Goal: Information Seeking & Learning: Learn about a topic

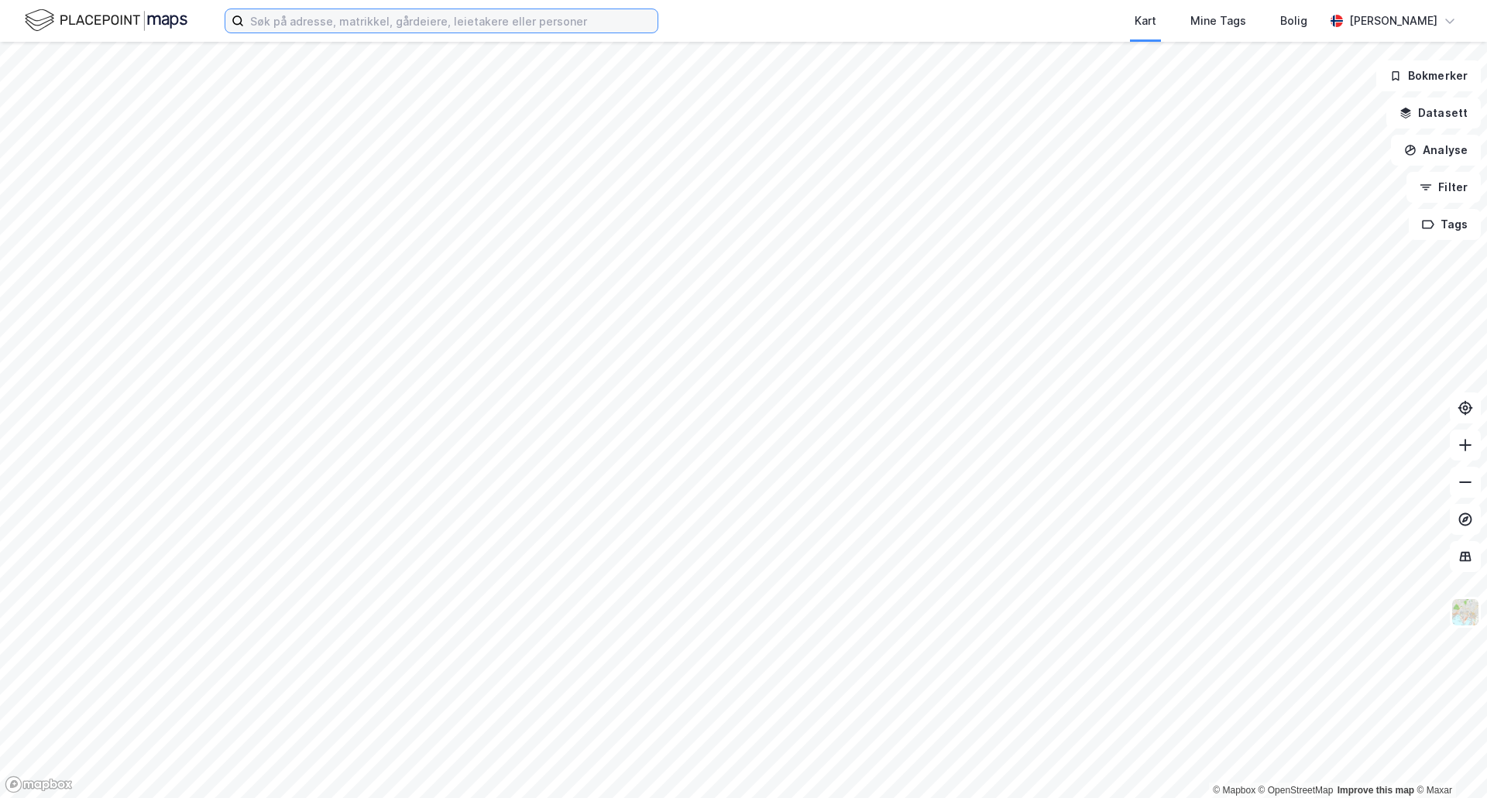
click at [317, 15] on input at bounding box center [450, 20] width 413 height 23
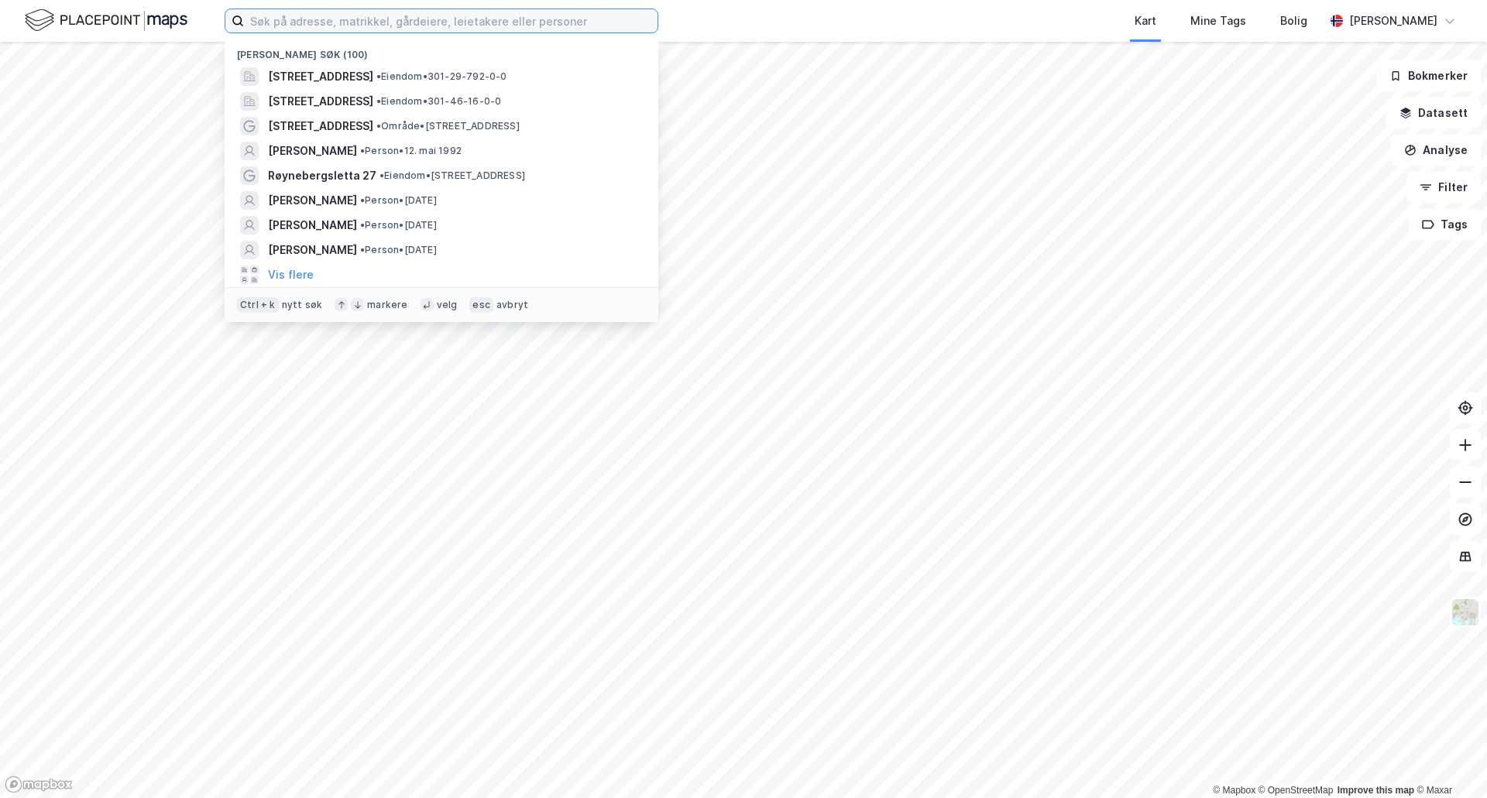
paste input "[STREET_ADDRESS]"
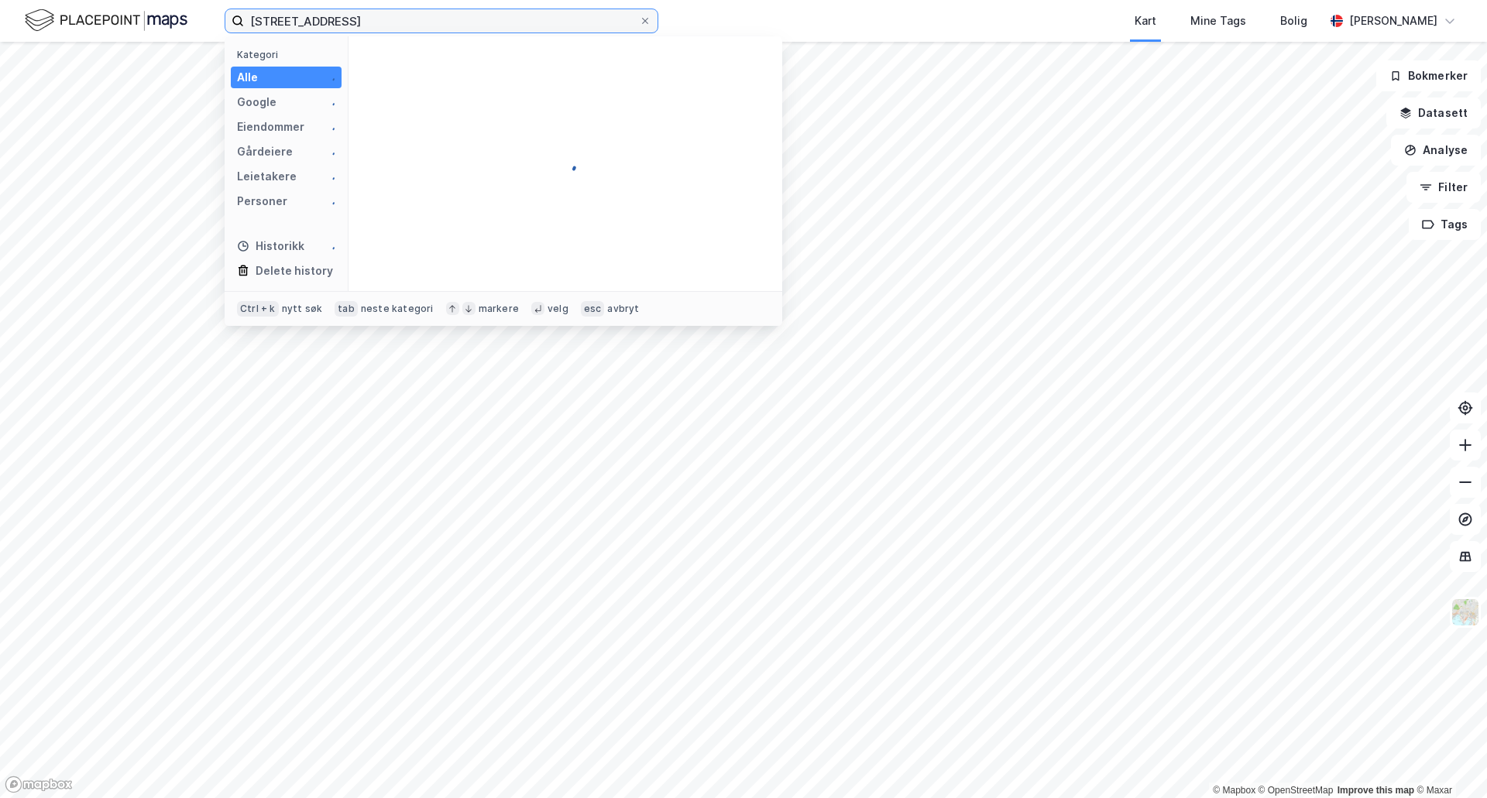
type input "[STREET_ADDRESS]"
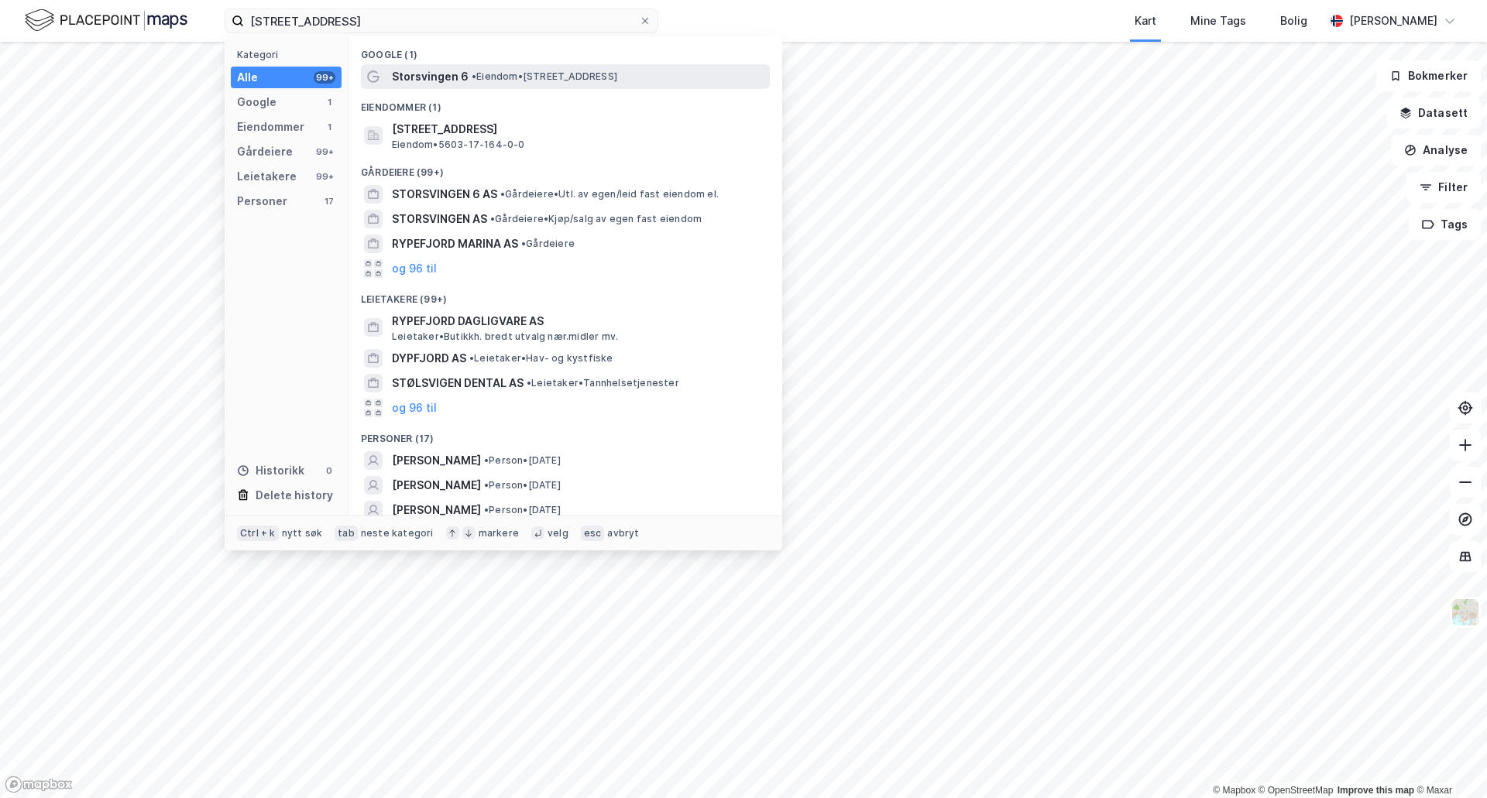
click at [473, 67] on div "Storsvingen 6 • Eiendom • [STREET_ADDRESS]" at bounding box center [579, 76] width 375 height 19
